Goal: Information Seeking & Learning: Understand process/instructions

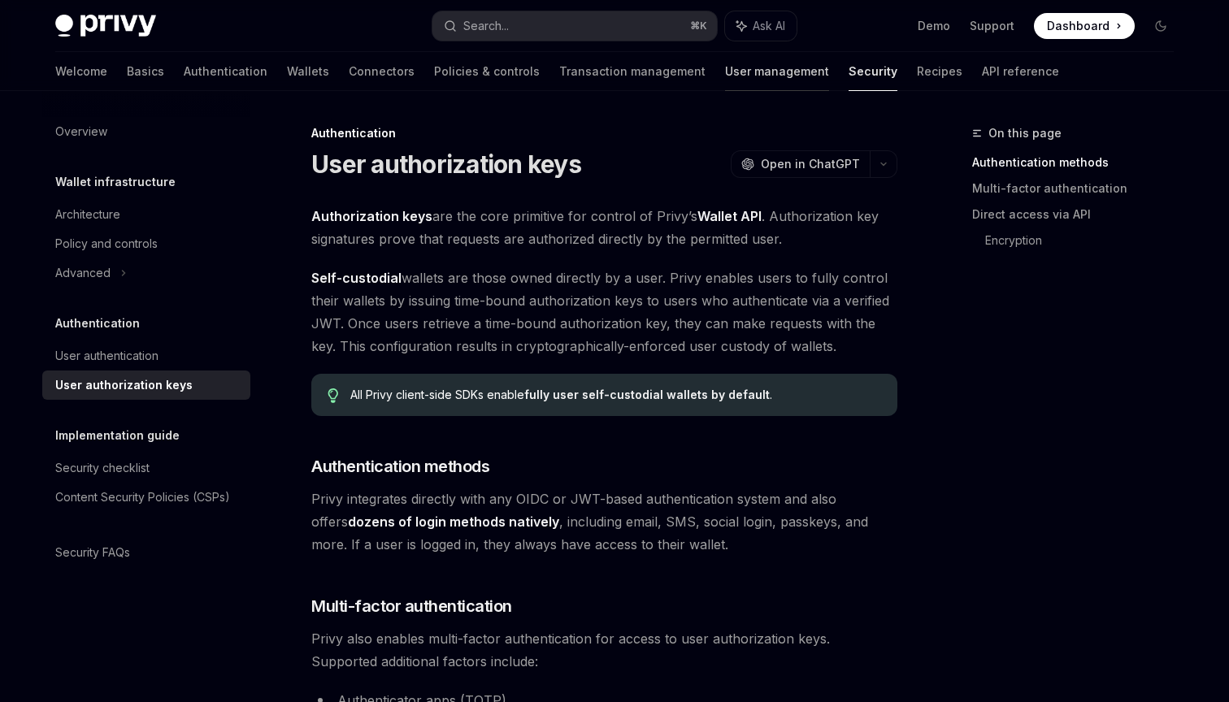
click at [725, 79] on link "User management" at bounding box center [777, 71] width 104 height 39
type textarea "*"
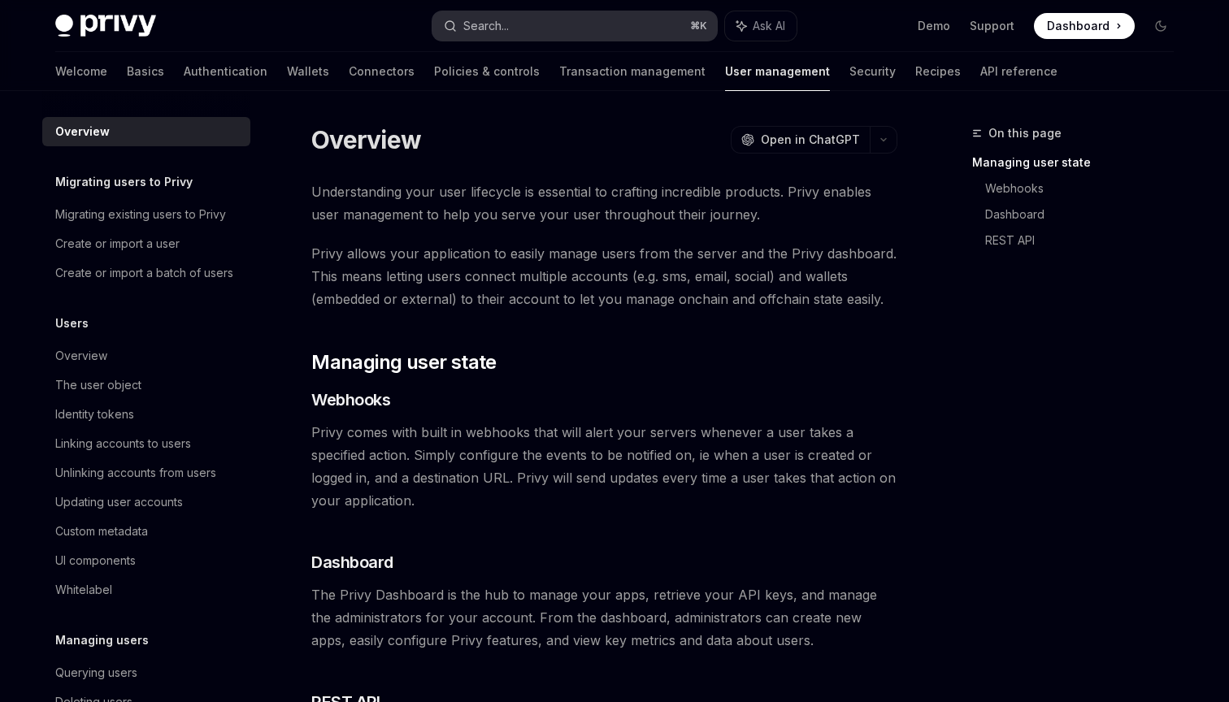
click at [526, 37] on button "Search... ⌘ K" at bounding box center [575, 25] width 285 height 29
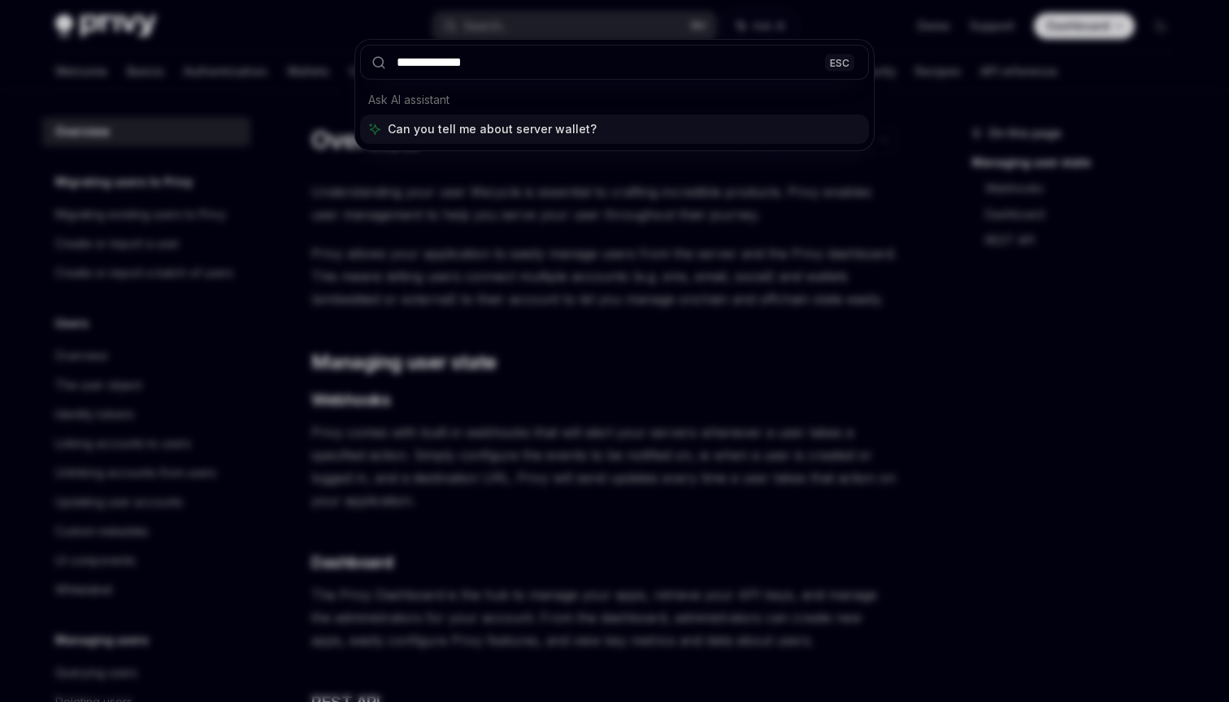
type input "**********"
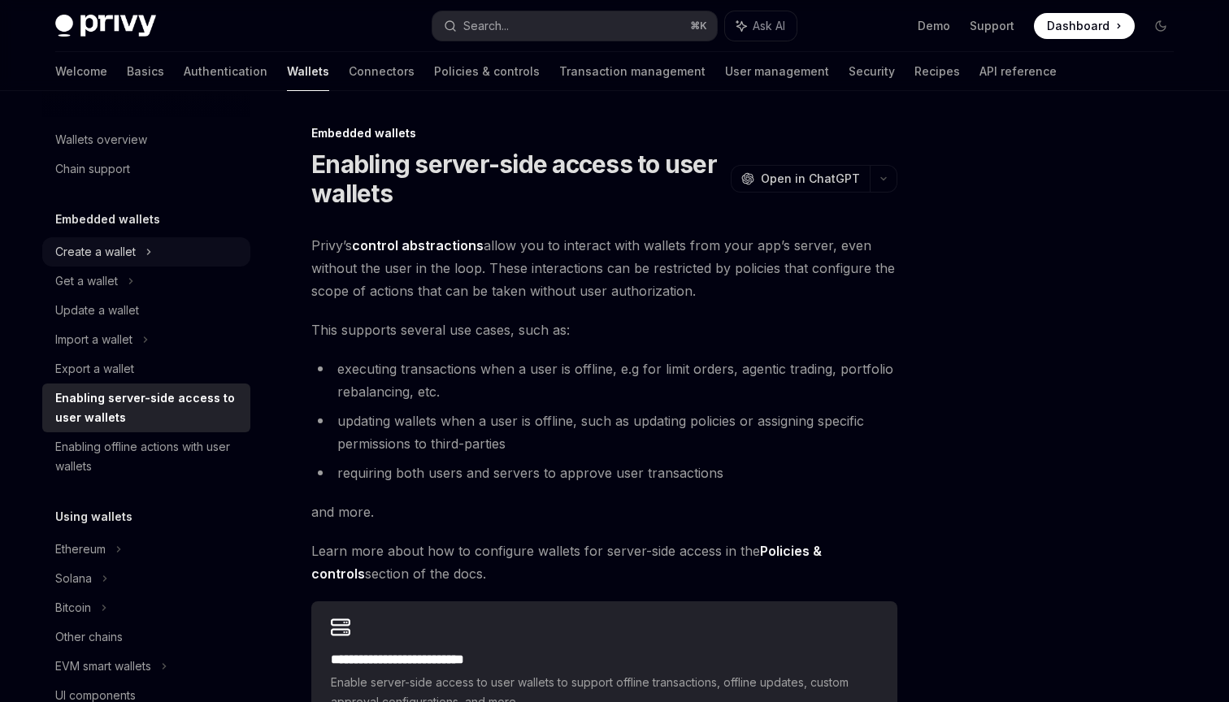
click at [99, 251] on div "Create a wallet" at bounding box center [95, 252] width 80 height 20
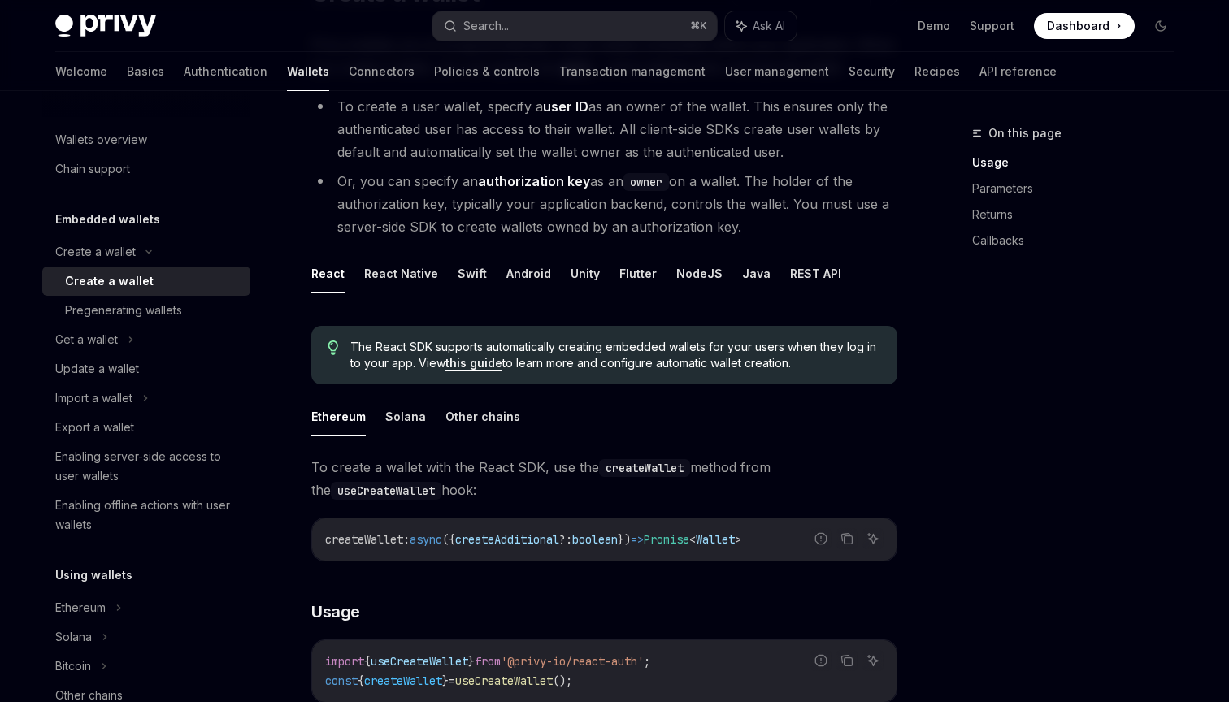
scroll to position [176, 0]
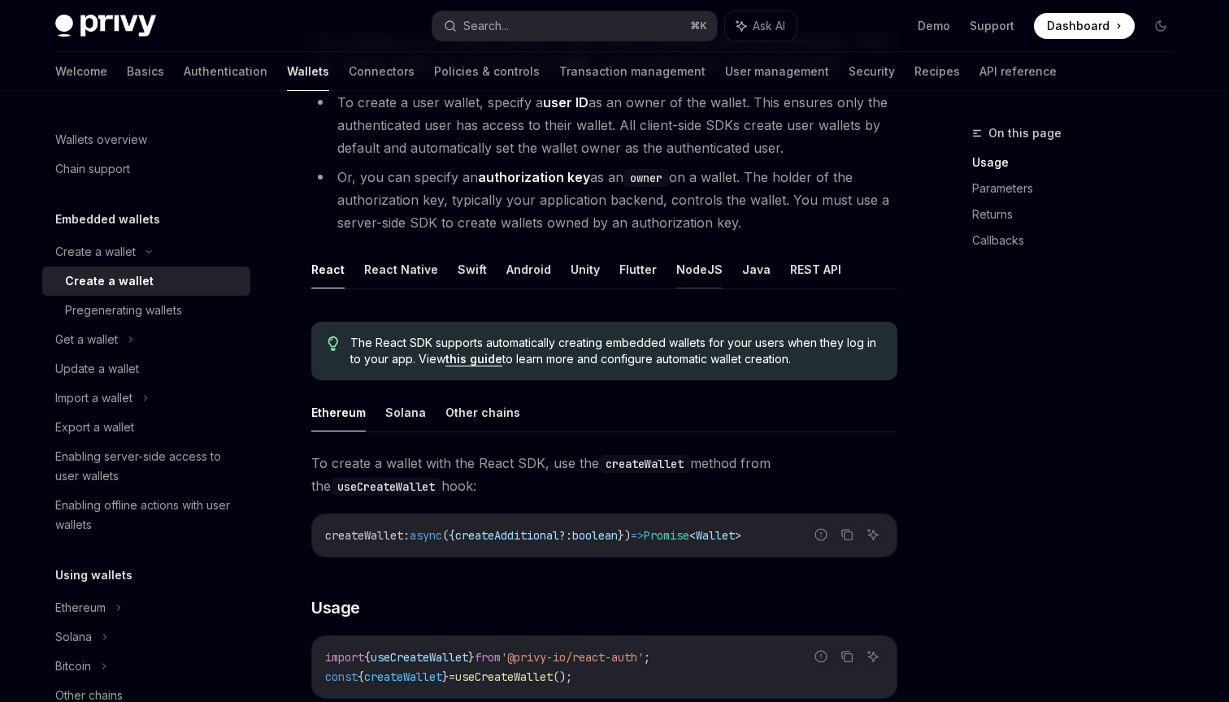
click at [683, 268] on button "NodeJS" at bounding box center [699, 269] width 46 height 38
type textarea "*"
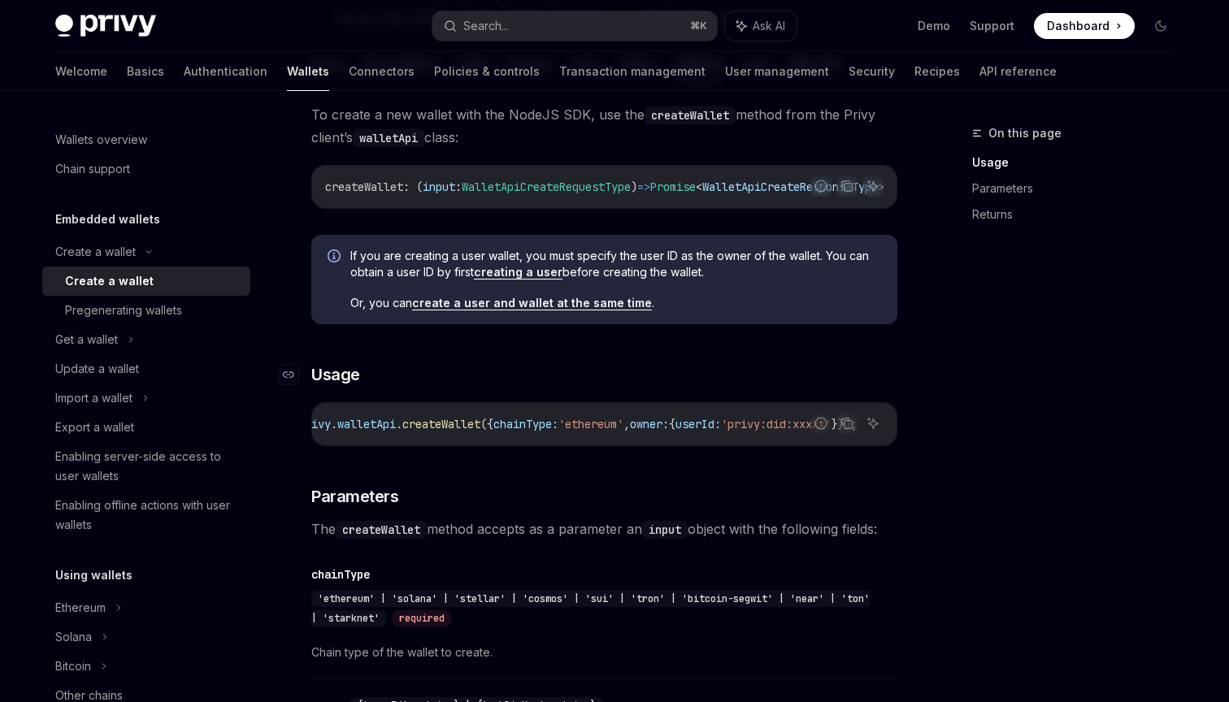
scroll to position [384, 0]
